Goal: Transaction & Acquisition: Purchase product/service

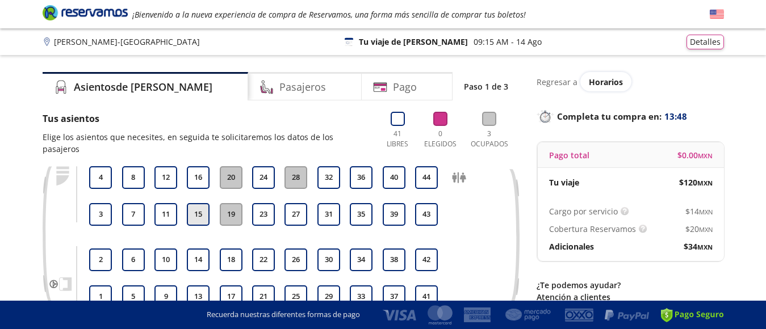
click at [193, 211] on button "15" at bounding box center [198, 214] width 23 height 23
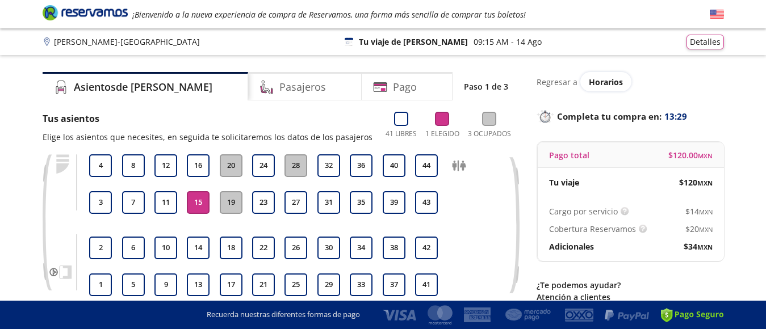
scroll to position [106, 0]
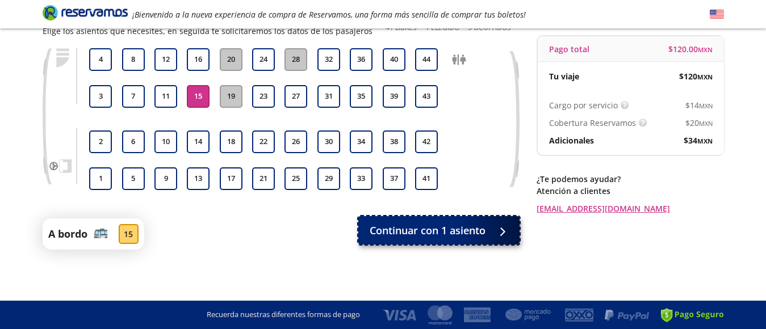
click at [503, 232] on div at bounding box center [499, 231] width 17 height 14
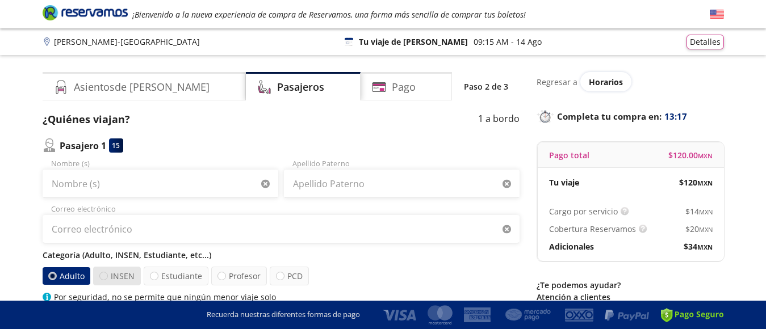
click at [105, 275] on div at bounding box center [103, 276] width 9 height 9
click at [105, 275] on input "INSEN" at bounding box center [103, 276] width 7 height 7
radio input "true"
radio input "false"
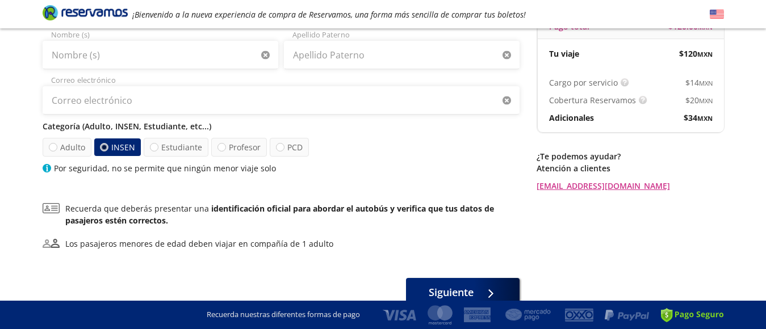
scroll to position [186, 0]
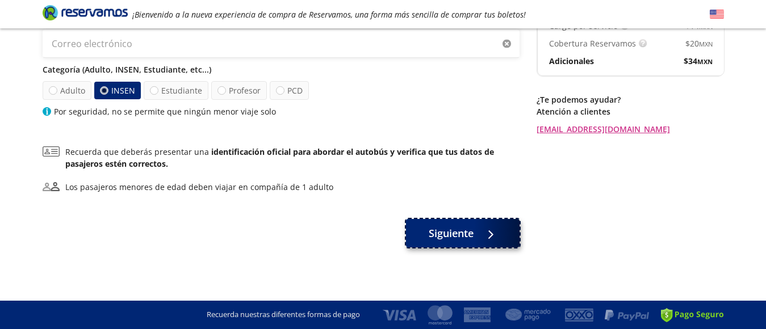
click at [503, 232] on button "Siguiente" at bounding box center [463, 233] width 114 height 28
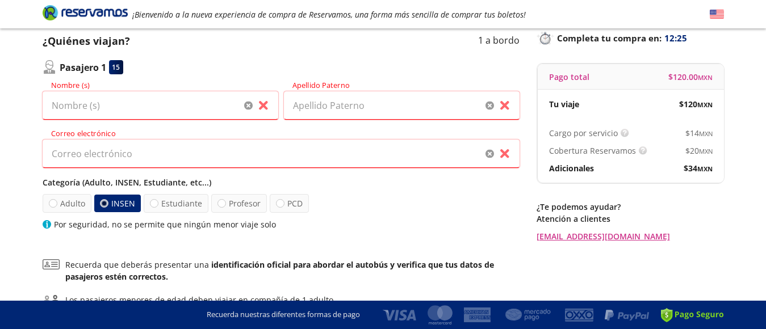
scroll to position [59, 0]
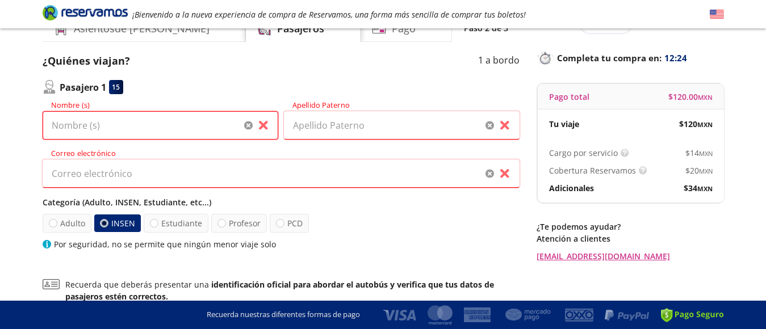
click at [170, 129] on input "Nombre (s)" at bounding box center [161, 125] width 236 height 28
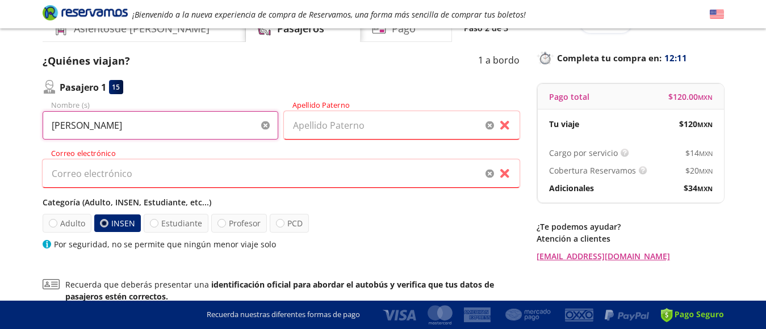
type input "[PERSON_NAME]"
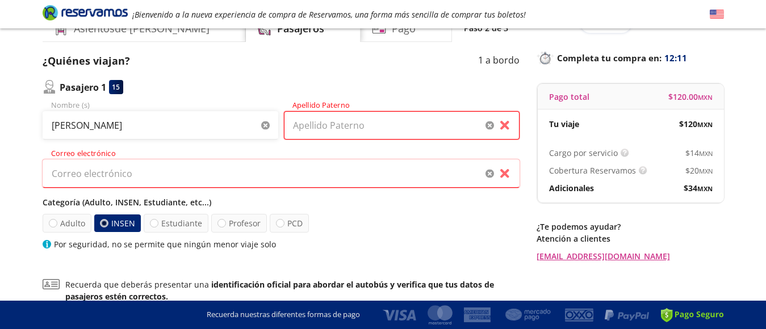
click at [350, 124] on input "Apellido Paterno" at bounding box center [402, 125] width 236 height 28
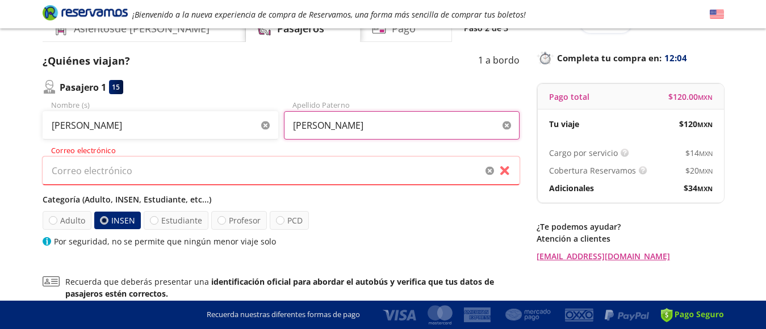
type input "[PERSON_NAME]"
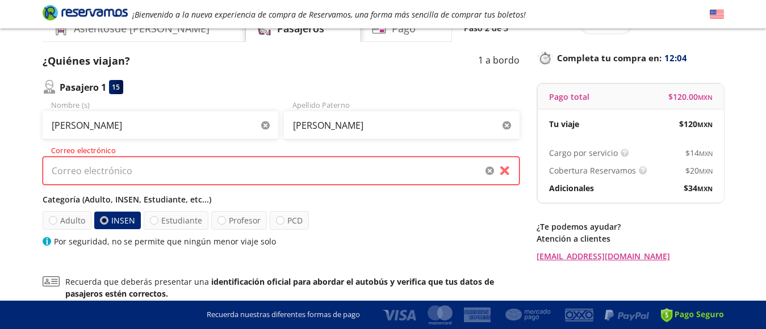
click at [147, 171] on input "Correo electrónico" at bounding box center [281, 171] width 477 height 28
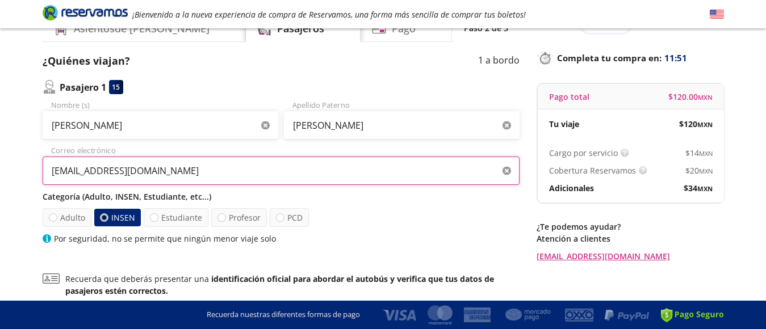
type input "[EMAIL_ADDRESS][DOMAIN_NAME]"
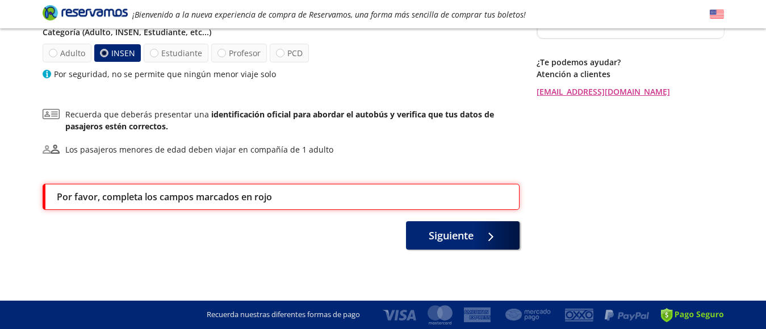
scroll to position [166, 0]
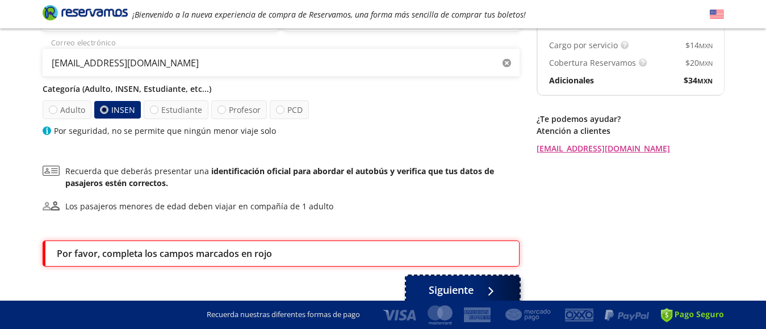
click at [486, 287] on div at bounding box center [487, 290] width 17 height 14
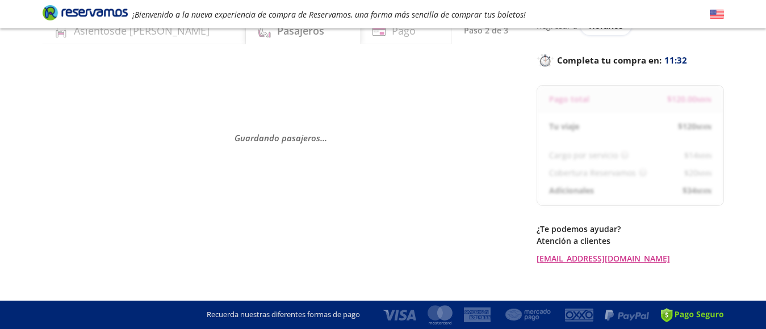
scroll to position [57, 0]
select select "MX"
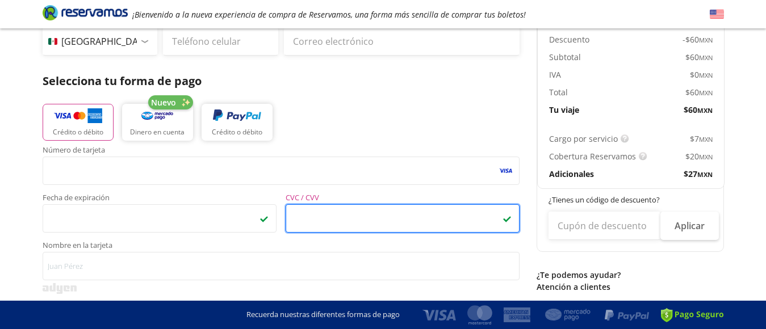
scroll to position [284, 0]
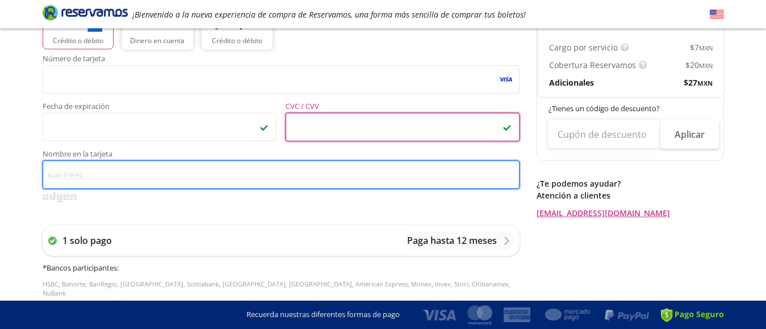
click at [91, 173] on input "Nombre en la tarjeta" at bounding box center [281, 175] width 477 height 28
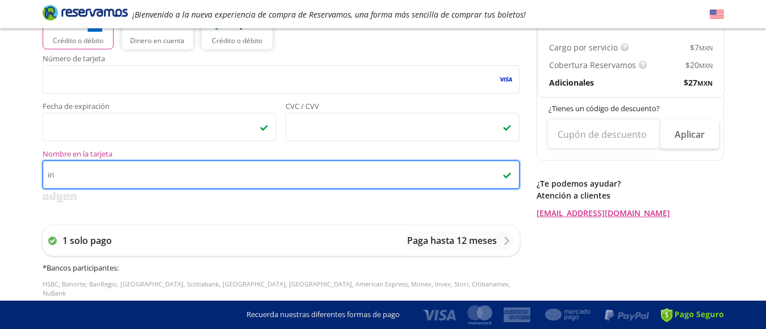
type input "[PERSON_NAME] [PERSON_NAME]"
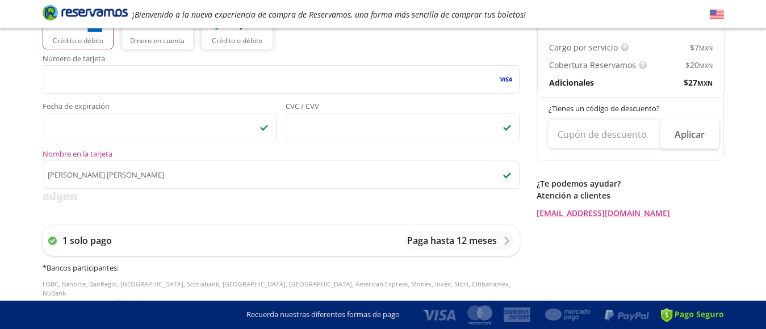
type input "[PERSON_NAME]"
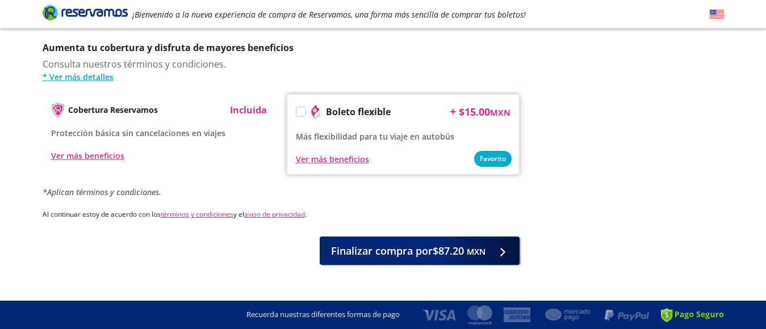
scroll to position [580, 0]
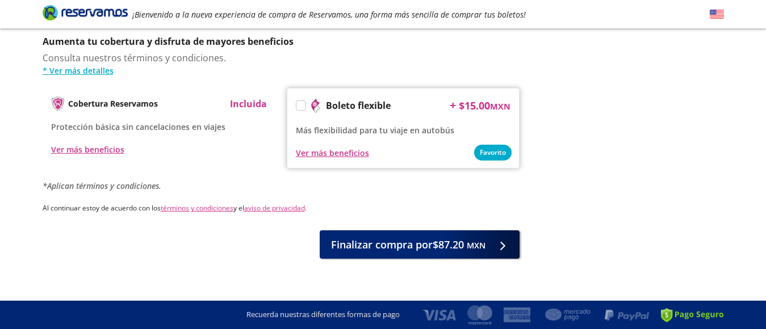
click at [302, 101] on label at bounding box center [301, 105] width 9 height 9
click at [302, 104] on input "Boleto flexible" at bounding box center [300, 107] width 7 height 7
click at [303, 104] on icon at bounding box center [301, 107] width 9 height 6
click at [303, 104] on input "Boleto flexible" at bounding box center [300, 107] width 7 height 7
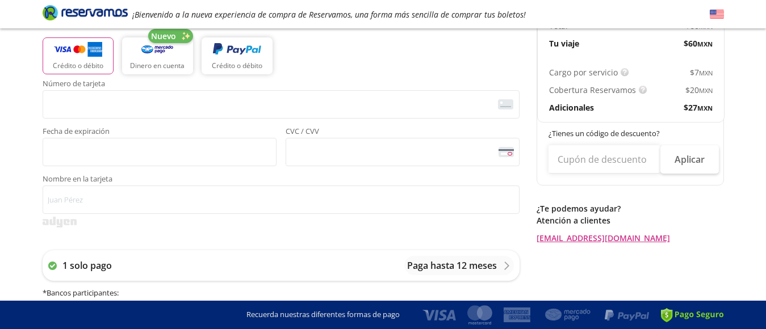
scroll to position [239, 0]
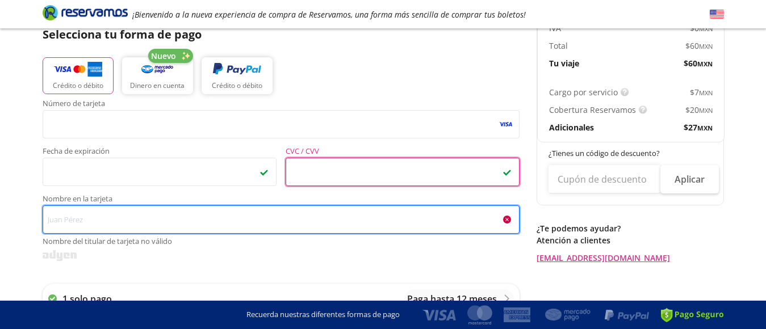
click at [182, 220] on input "Nombre en la tarjeta Nombre del titular de tarjeta no válido" at bounding box center [281, 220] width 477 height 28
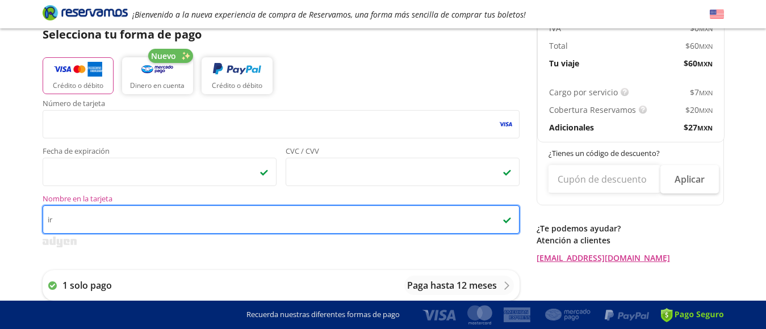
type input "i"
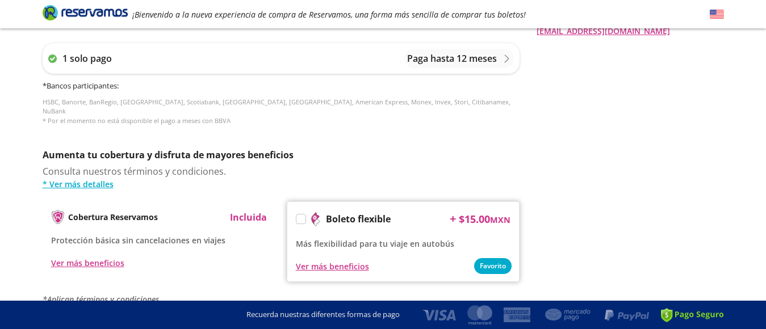
scroll to position [580, 0]
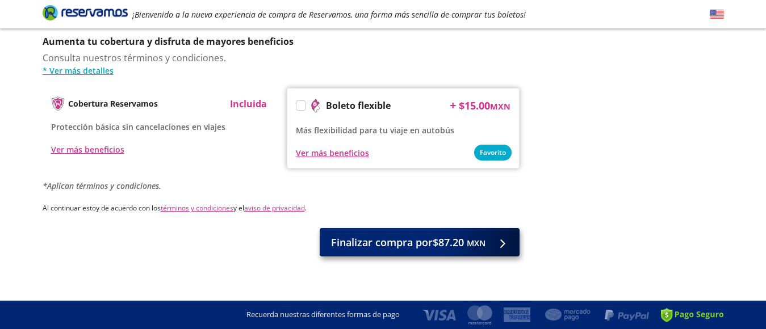
type input "[PERSON_NAME]"
click at [507, 236] on div at bounding box center [499, 243] width 17 height 14
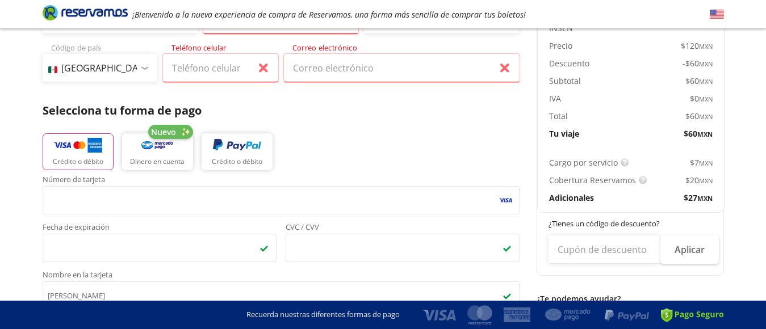
scroll to position [112, 0]
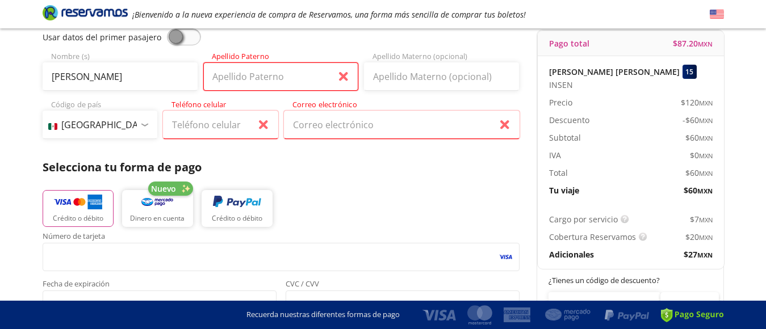
click at [292, 80] on input "Apellido Paterno" at bounding box center [280, 76] width 155 height 28
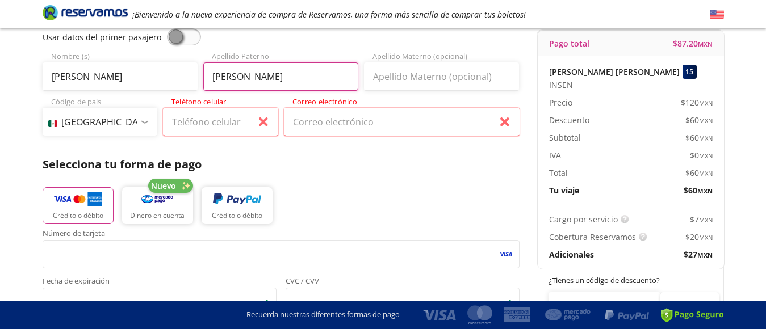
type input "[PERSON_NAME]"
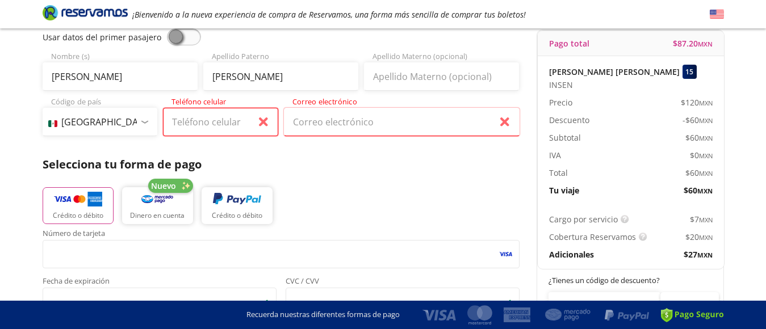
click at [235, 122] on input "Teléfono celular" at bounding box center [220, 122] width 115 height 28
type input "228 147 1547"
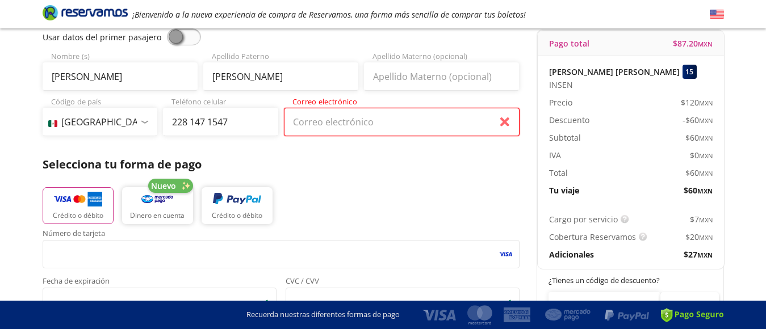
click at [349, 120] on input "Correo electrónico" at bounding box center [402, 122] width 236 height 28
type input "[EMAIL_ADDRESS][DOMAIN_NAME]"
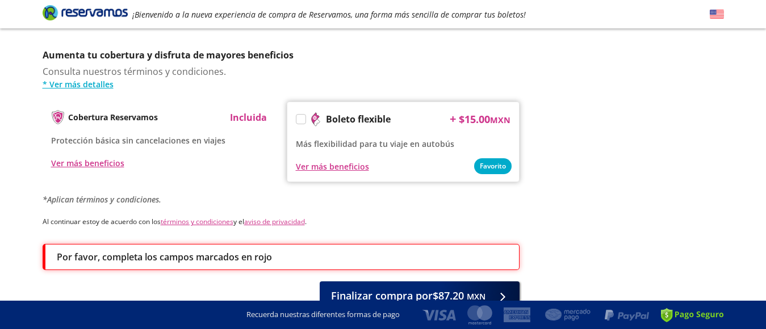
scroll to position [618, 0]
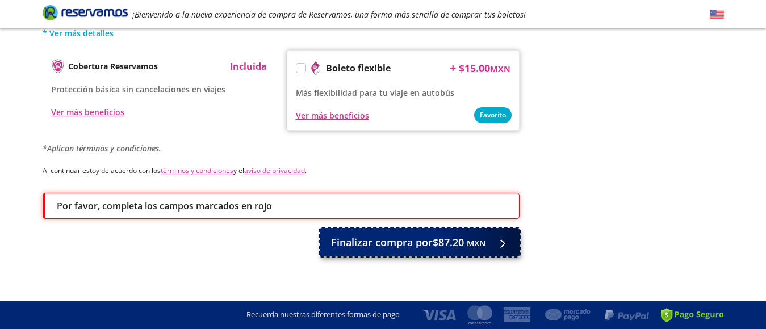
click at [507, 236] on div at bounding box center [499, 243] width 17 height 14
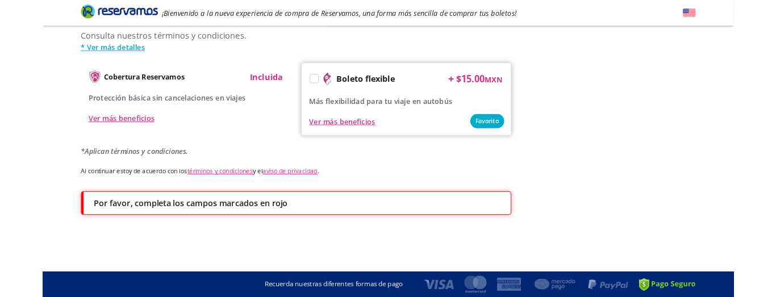
scroll to position [0, 0]
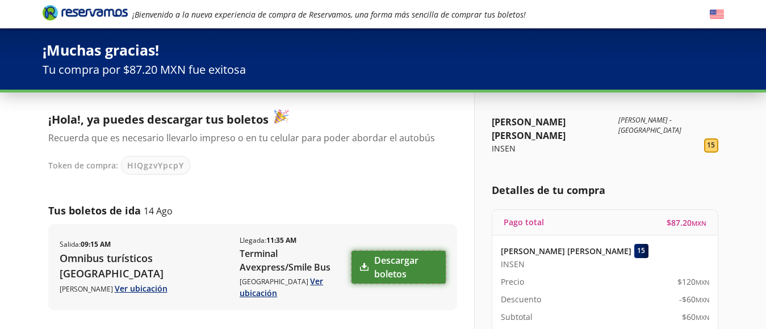
click at [360, 263] on icon at bounding box center [364, 267] width 9 height 9
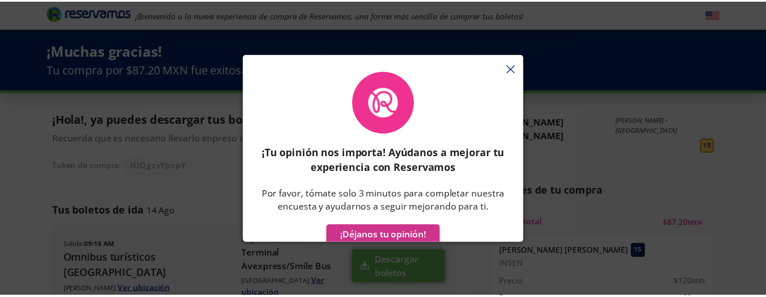
scroll to position [32, 0]
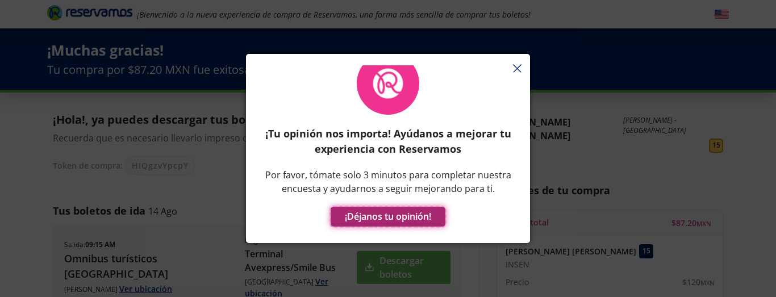
click at [406, 210] on button "¡Déjanos tu opinión!" at bounding box center [388, 217] width 115 height 20
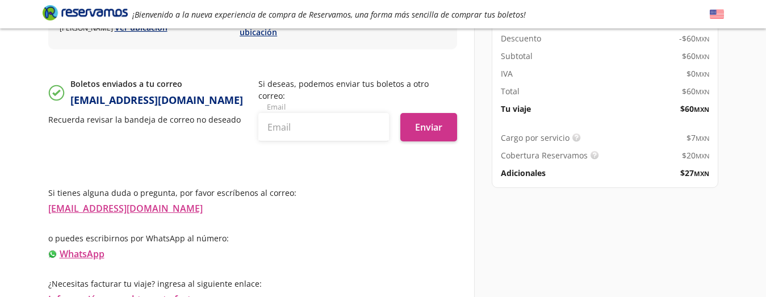
scroll to position [262, 0]
